Goal: Task Accomplishment & Management: Complete application form

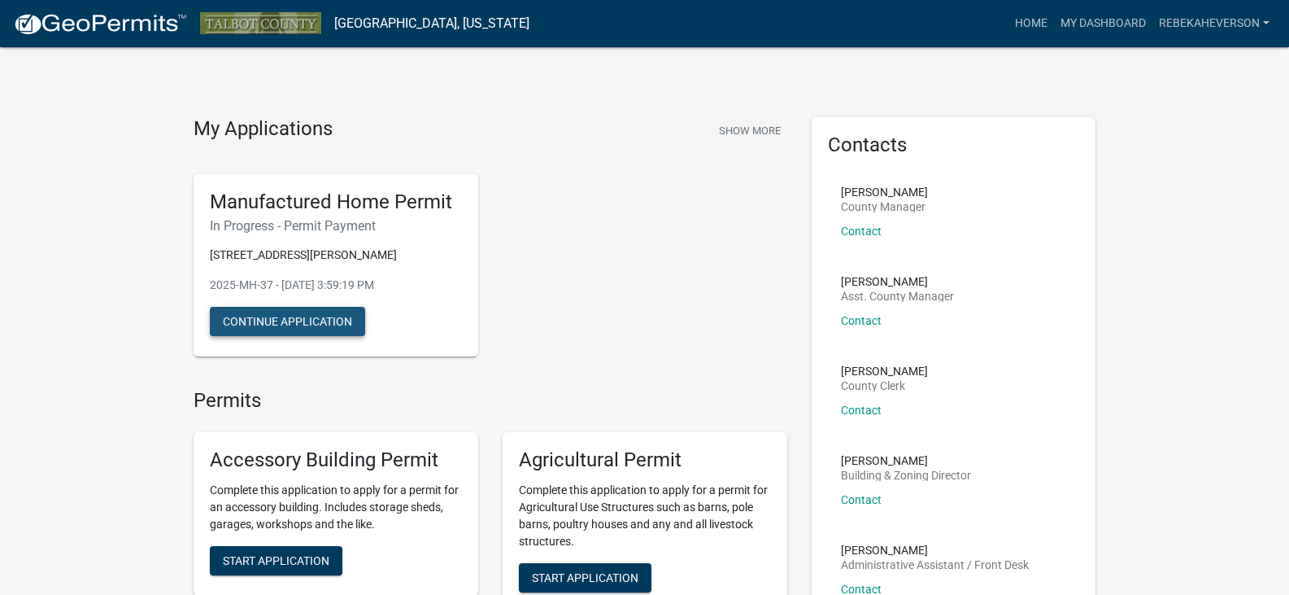
click at [320, 314] on button "Continue Application" at bounding box center [287, 321] width 155 height 29
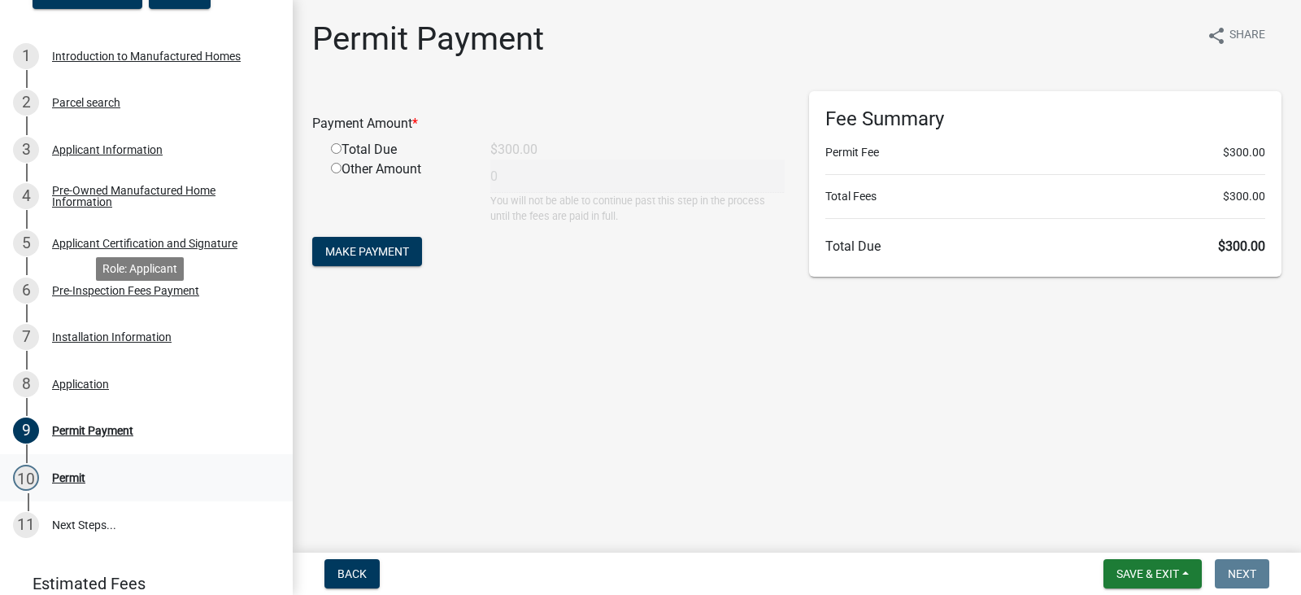
scroll to position [401, 0]
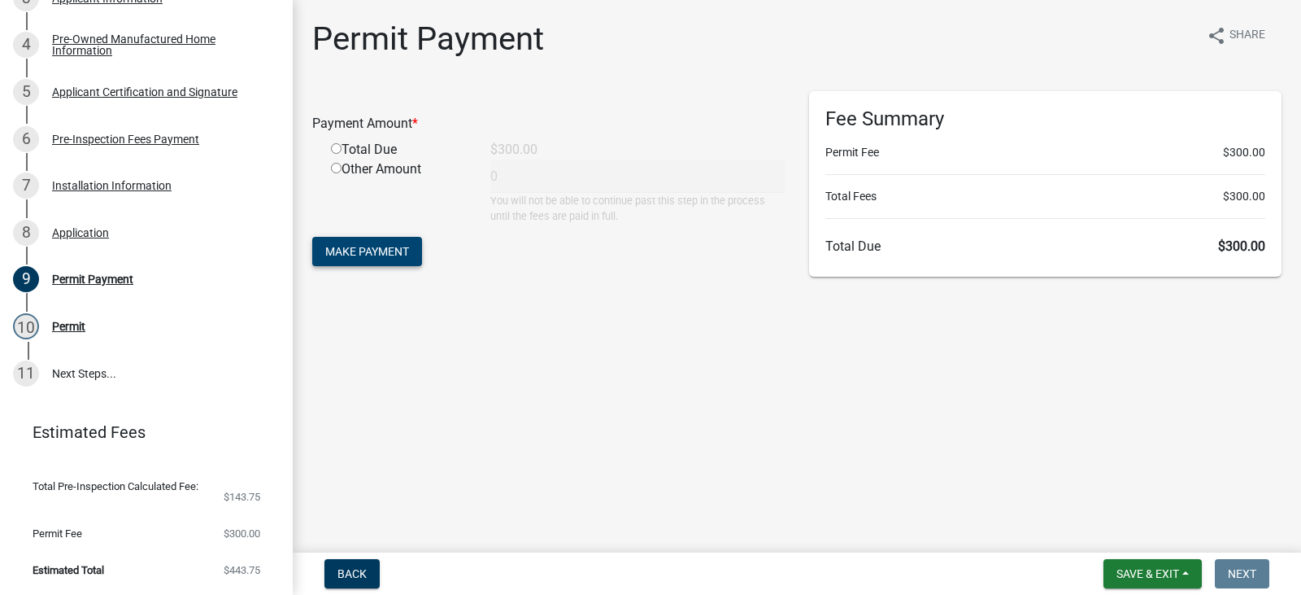
click at [327, 253] on span "Make Payment" at bounding box center [367, 251] width 84 height 13
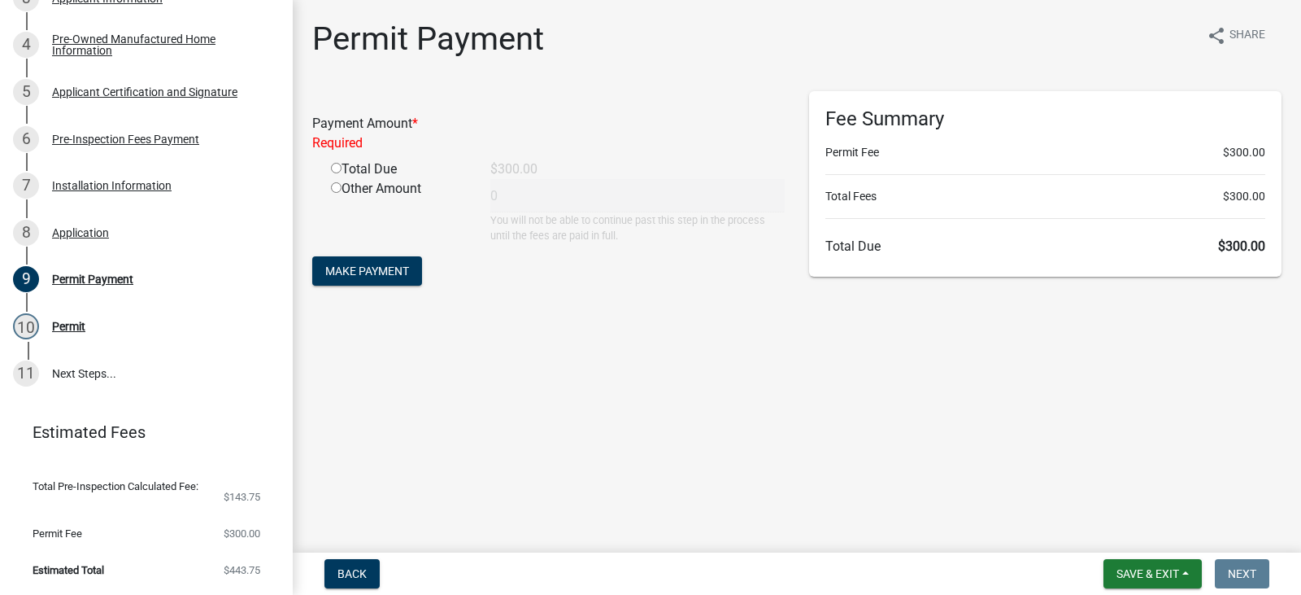
click at [365, 161] on div "Total Due" at bounding box center [398, 169] width 159 height 20
click at [358, 169] on div "Total Due" at bounding box center [398, 169] width 159 height 20
click at [332, 169] on input "radio" at bounding box center [336, 168] width 11 height 11
radio input "true"
type input "300"
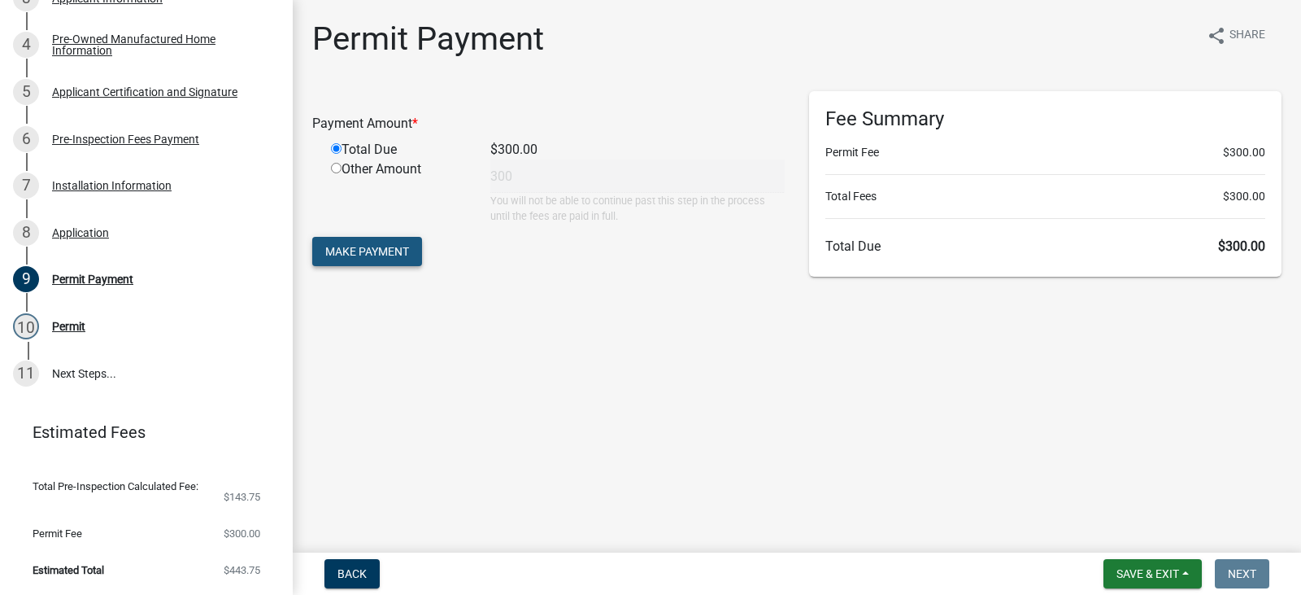
click at [334, 257] on span "Make Payment" at bounding box center [367, 251] width 84 height 13
